Goal: Task Accomplishment & Management: Manage account settings

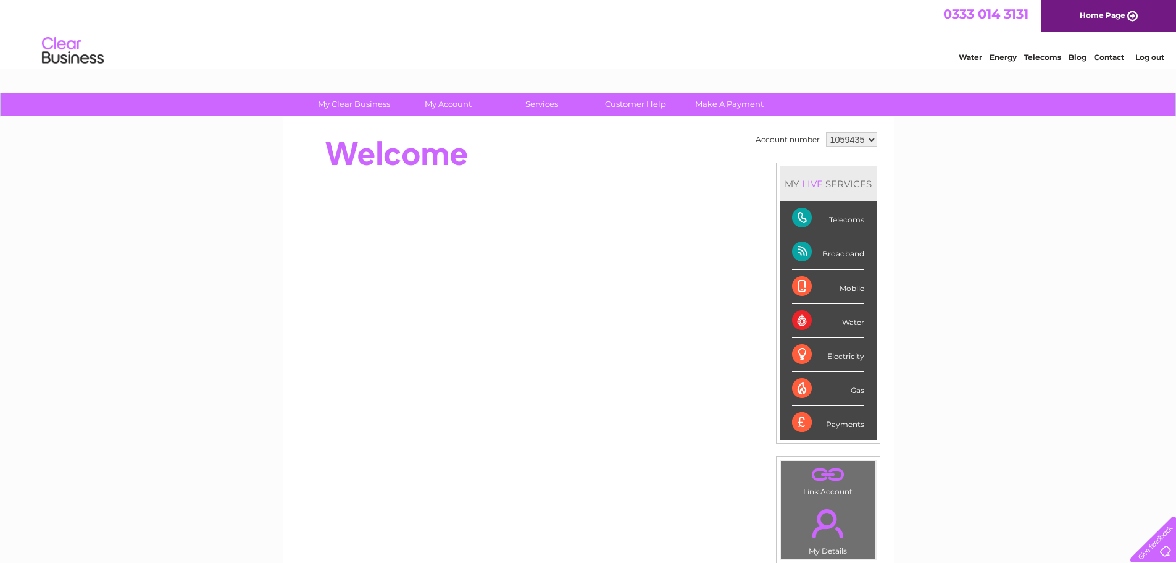
click at [845, 144] on select "1059435 1059436" at bounding box center [851, 139] width 51 height 15
select select "1059436"
click at [826, 132] on select "1059435 1059436" at bounding box center [851, 139] width 51 height 15
click at [842, 170] on div "MY LIVE SERVICES" at bounding box center [828, 183] width 97 height 35
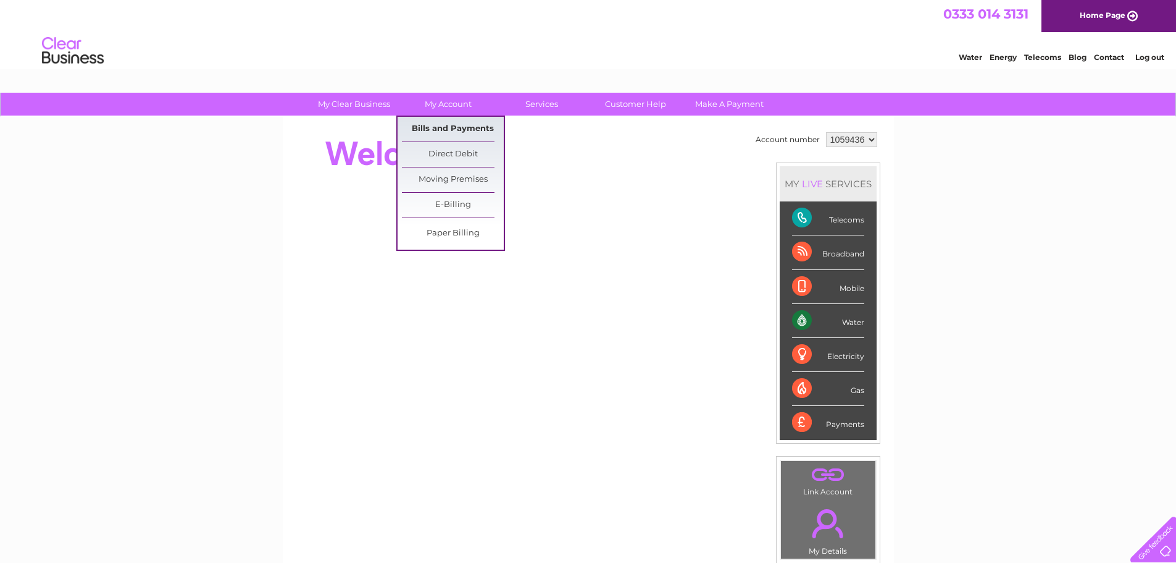
click at [425, 128] on link "Bills and Payments" at bounding box center [453, 129] width 102 height 25
click at [442, 127] on link "Bills and Payments" at bounding box center [453, 129] width 102 height 25
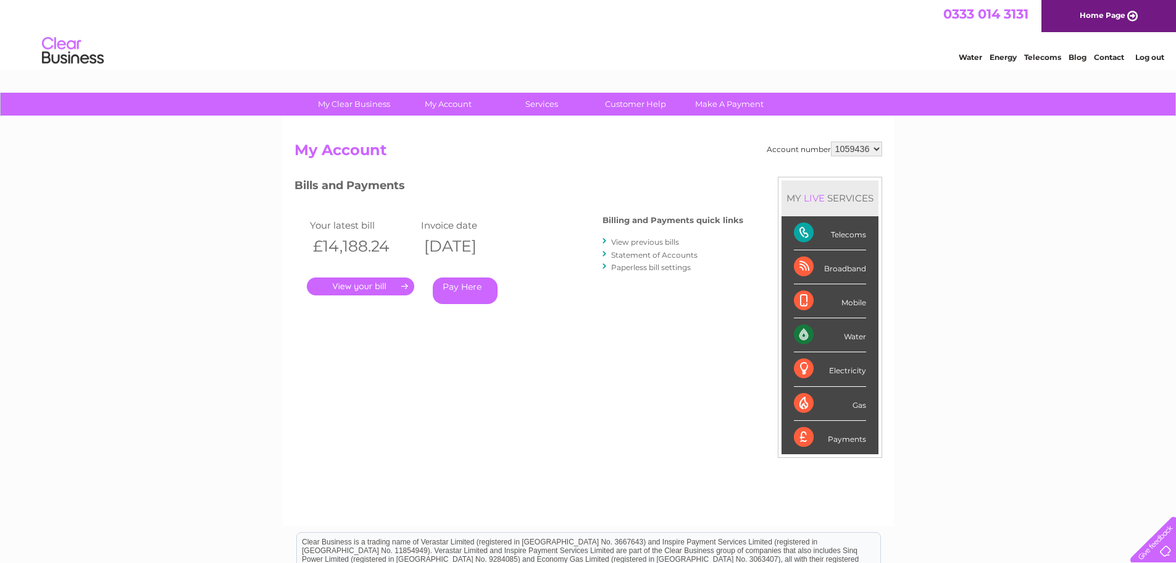
drag, startPoint x: 431, startPoint y: 140, endPoint x: 368, endPoint y: 286, distance: 159.3
click at [368, 286] on link "." at bounding box center [360, 286] width 107 height 18
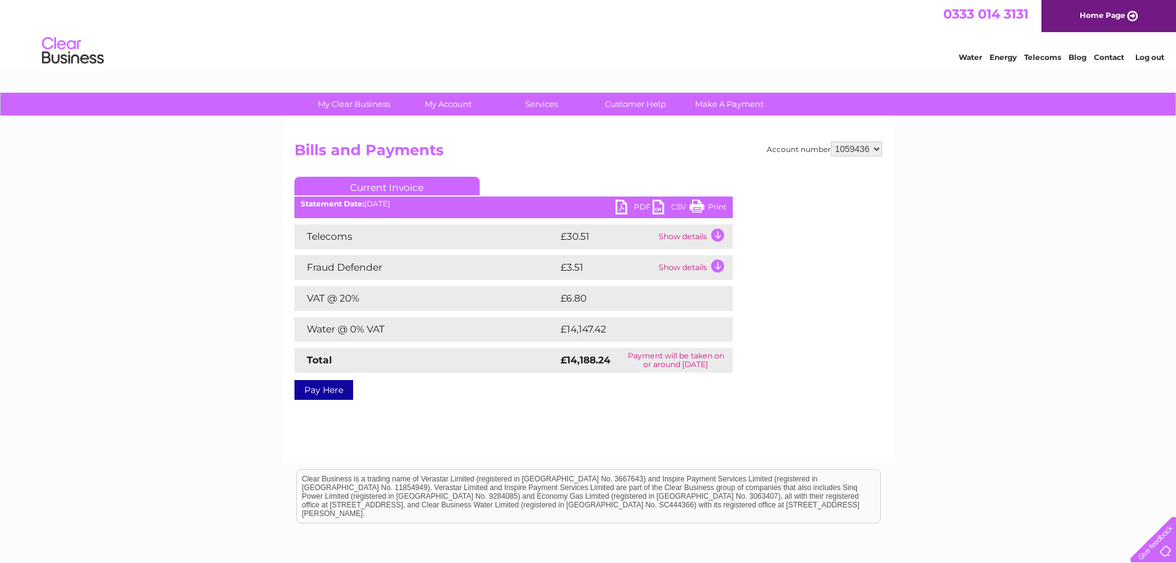
click at [620, 210] on link "PDF" at bounding box center [634, 208] width 37 height 18
